Goal: Information Seeking & Learning: Learn about a topic

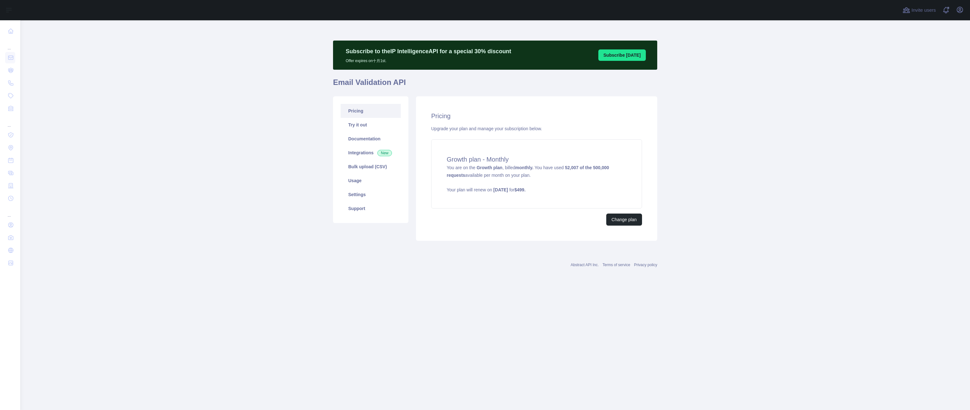
click at [269, 252] on main "Subscribe to the IP Intelligence API for a special 30 % discount Offer expires …" at bounding box center [495, 215] width 950 height 390
click at [366, 185] on link "Usage" at bounding box center [371, 181] width 60 height 14
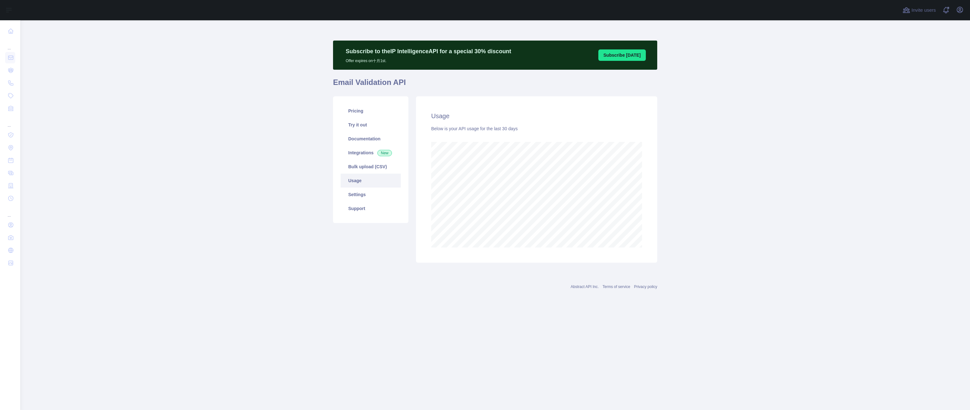
scroll to position [316317, 315756]
click at [201, 248] on main "Subscribe to the IP Intelligence API for a special 30 % discount Offer expires …" at bounding box center [495, 215] width 950 height 390
click at [183, 112] on main "Subscribe to the IP Intelligence API for a special 30 % discount Offer expires …" at bounding box center [495, 215] width 950 height 390
click at [230, 183] on main "Subscribe to the IP Intelligence API for a special 30 % discount Offer expires …" at bounding box center [495, 215] width 950 height 390
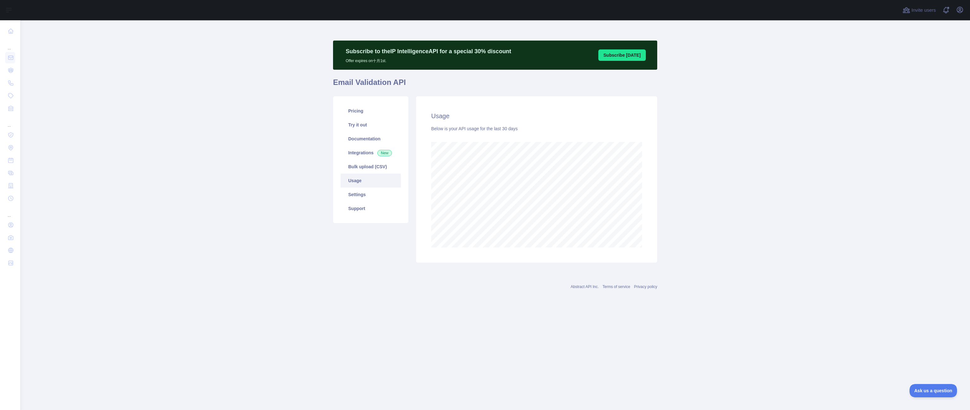
click at [222, 128] on main "Subscribe to the IP Intelligence API for a special 30 % discount Offer expires …" at bounding box center [495, 215] width 950 height 390
click at [204, 140] on main "Subscribe to the IP Intelligence API for a special 30 % discount Offer expires …" at bounding box center [495, 215] width 950 height 390
drag, startPoint x: 245, startPoint y: 119, endPoint x: 150, endPoint y: 1, distance: 151.8
click at [245, 117] on main "Subscribe to the IP Intelligence API for a special 30 % discount Offer expires …" at bounding box center [495, 215] width 950 height 390
drag, startPoint x: 218, startPoint y: 71, endPoint x: 136, endPoint y: 21, distance: 95.8
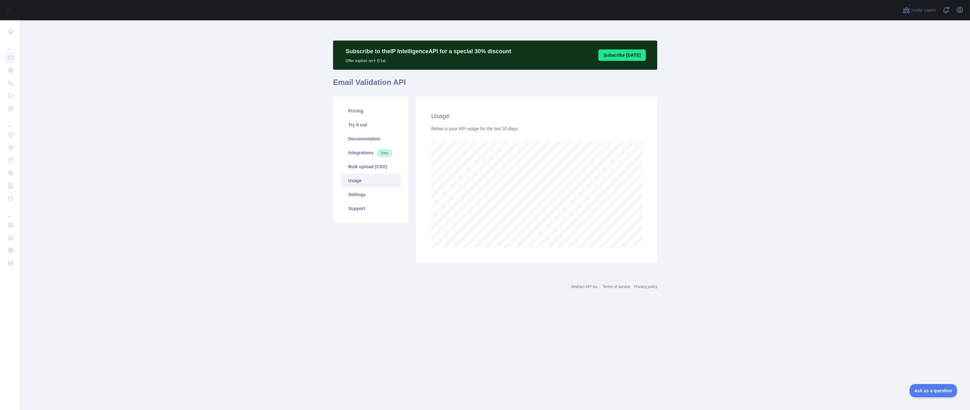
click at [217, 71] on main "Subscribe to the IP Intelligence API for a special 30 % discount Offer expires …" at bounding box center [495, 215] width 950 height 390
